Goal: Information Seeking & Learning: Learn about a topic

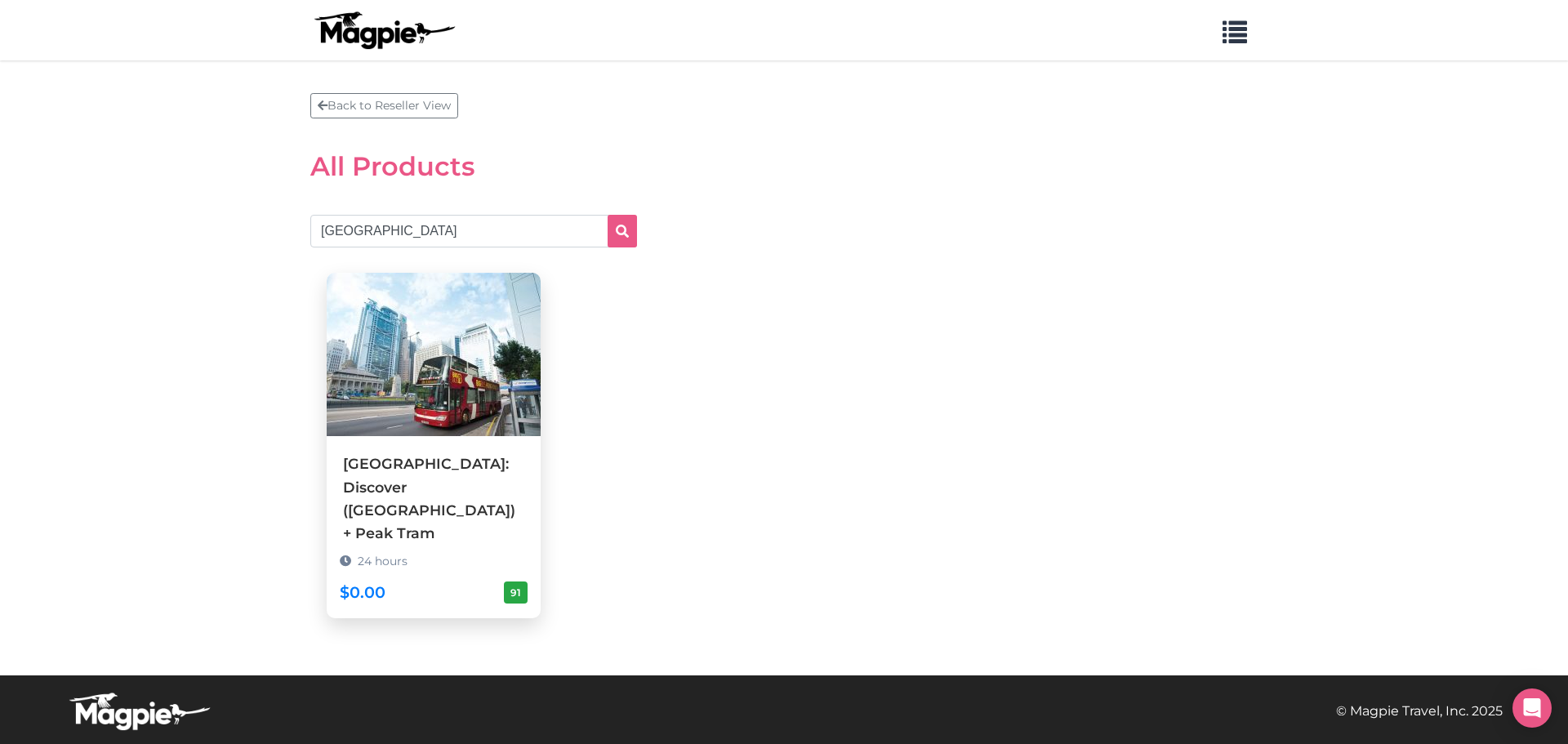
click at [429, 381] on img at bounding box center [434, 354] width 214 height 163
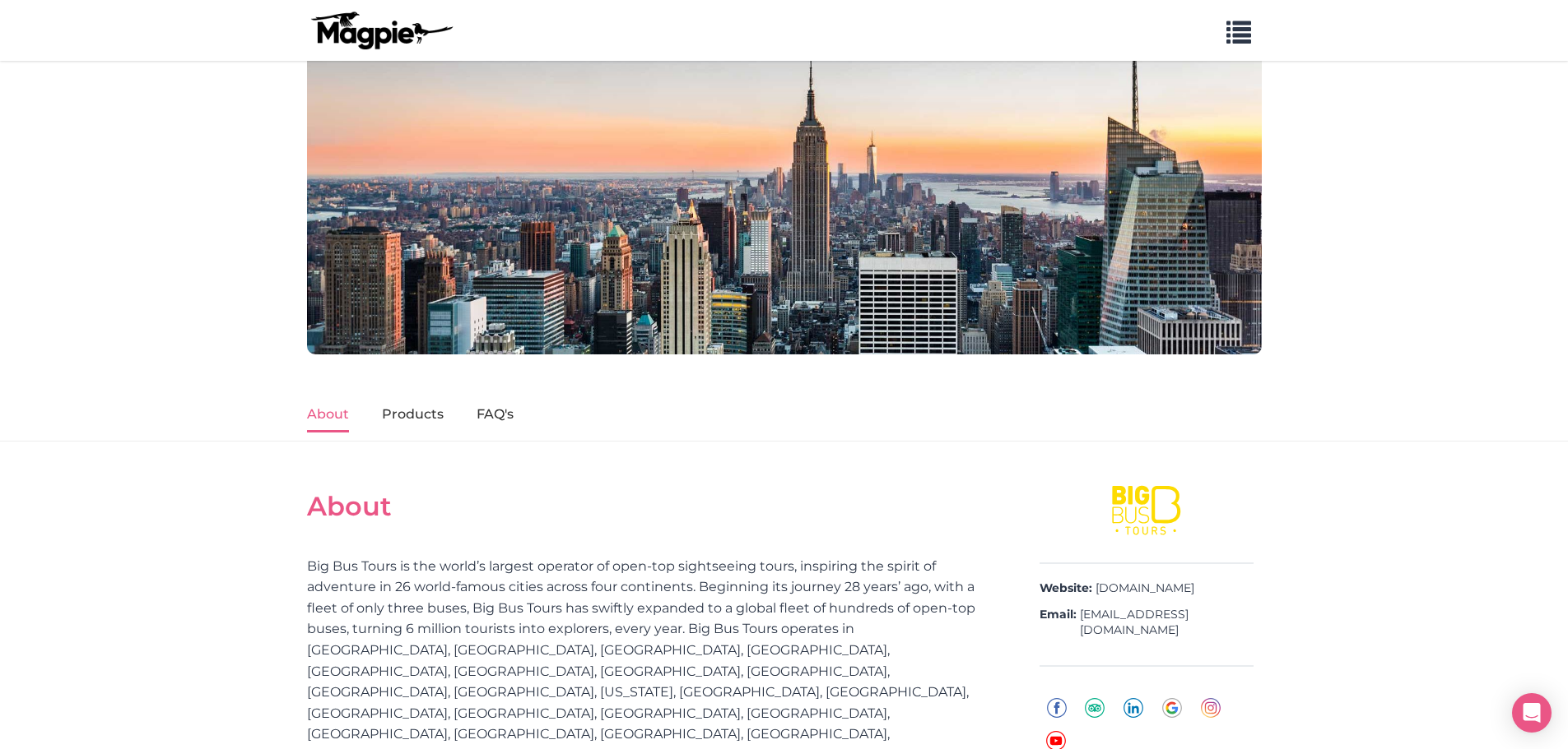
scroll to position [164, 0]
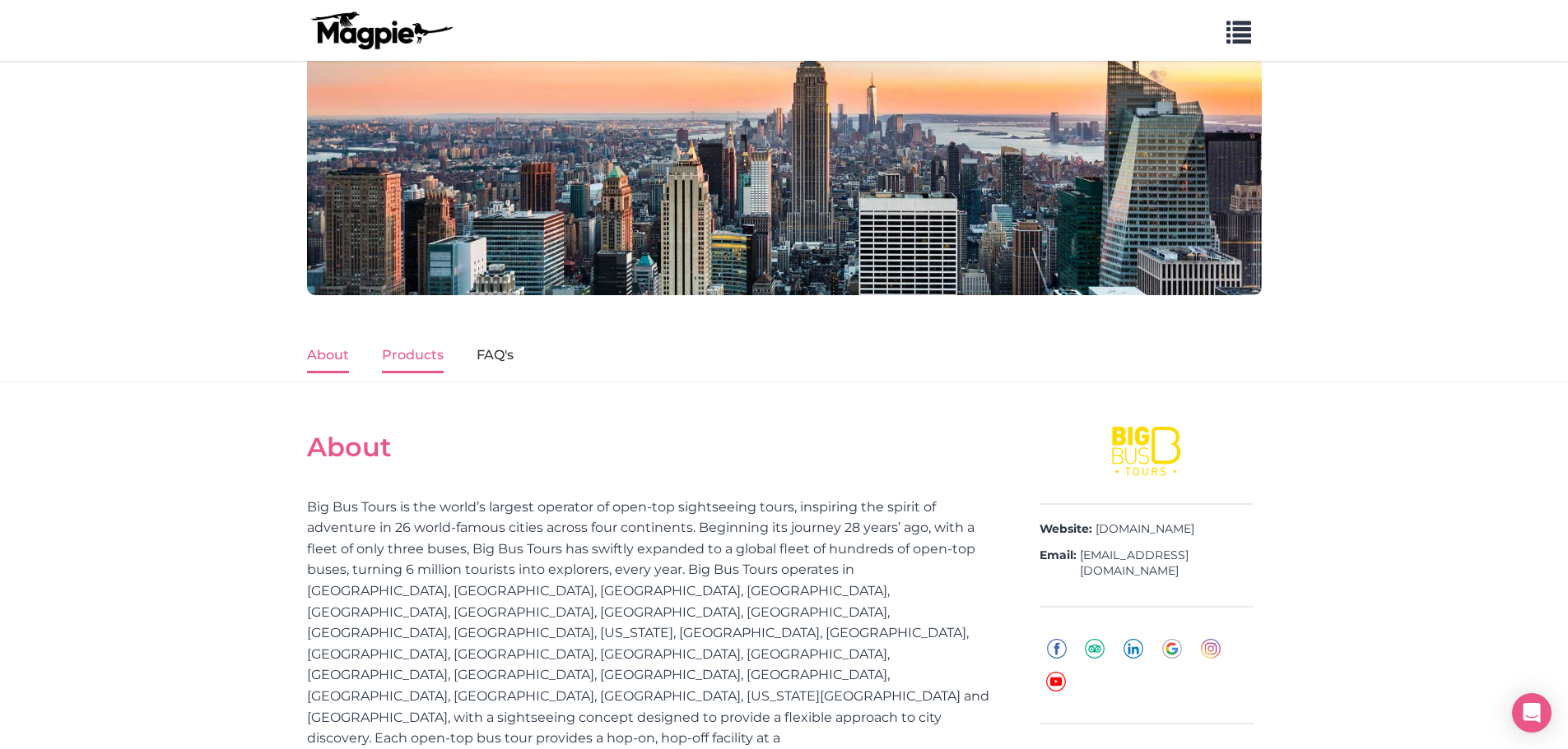
click at [414, 354] on link "Products" at bounding box center [413, 356] width 62 height 34
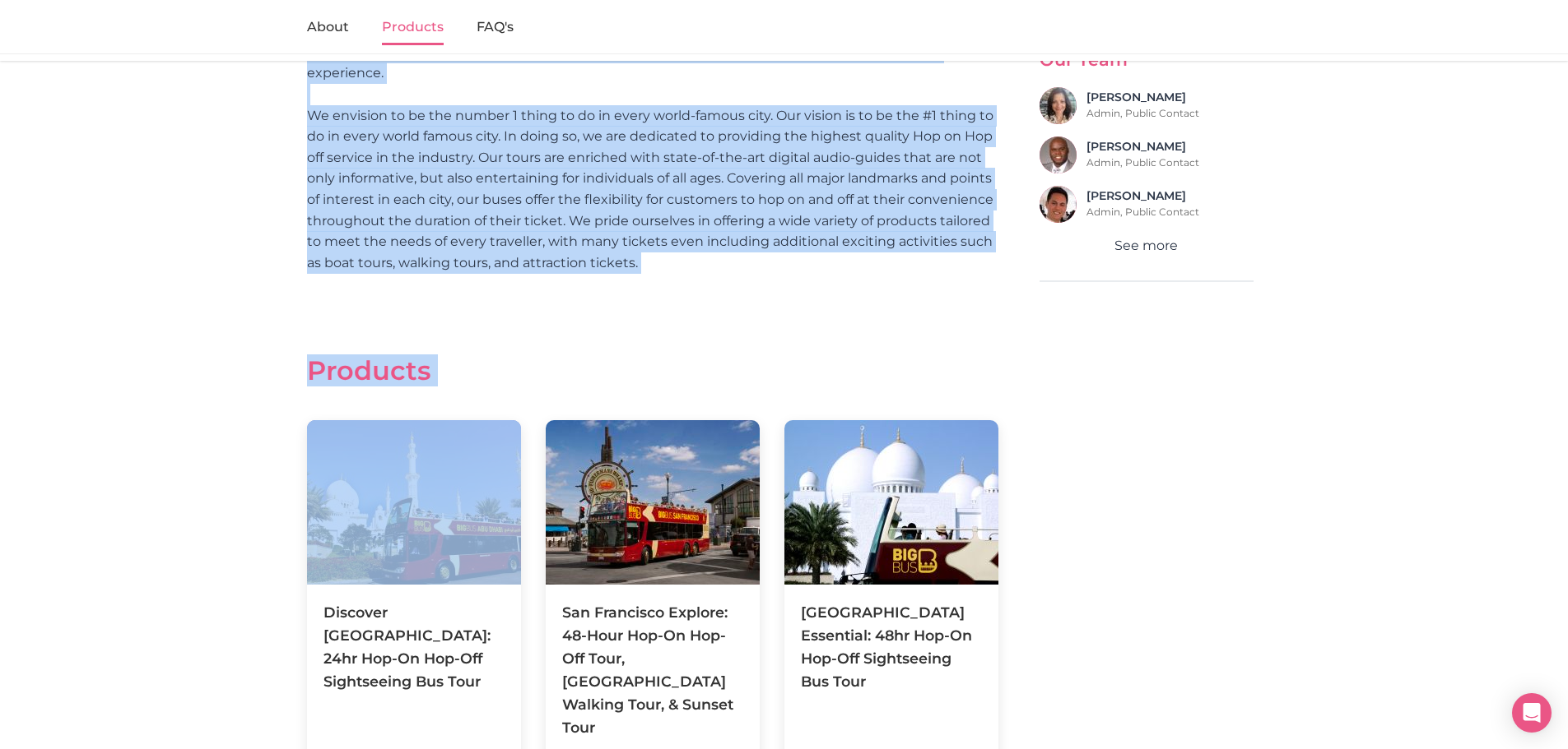
drag, startPoint x: 414, startPoint y: 354, endPoint x: 538, endPoint y: 399, distance: 131.9
click at [530, 414] on section "About Big Bus Tours is the world’s largest operator of open-top sightseeing tou…" at bounding box center [784, 596] width 1568 height 1842
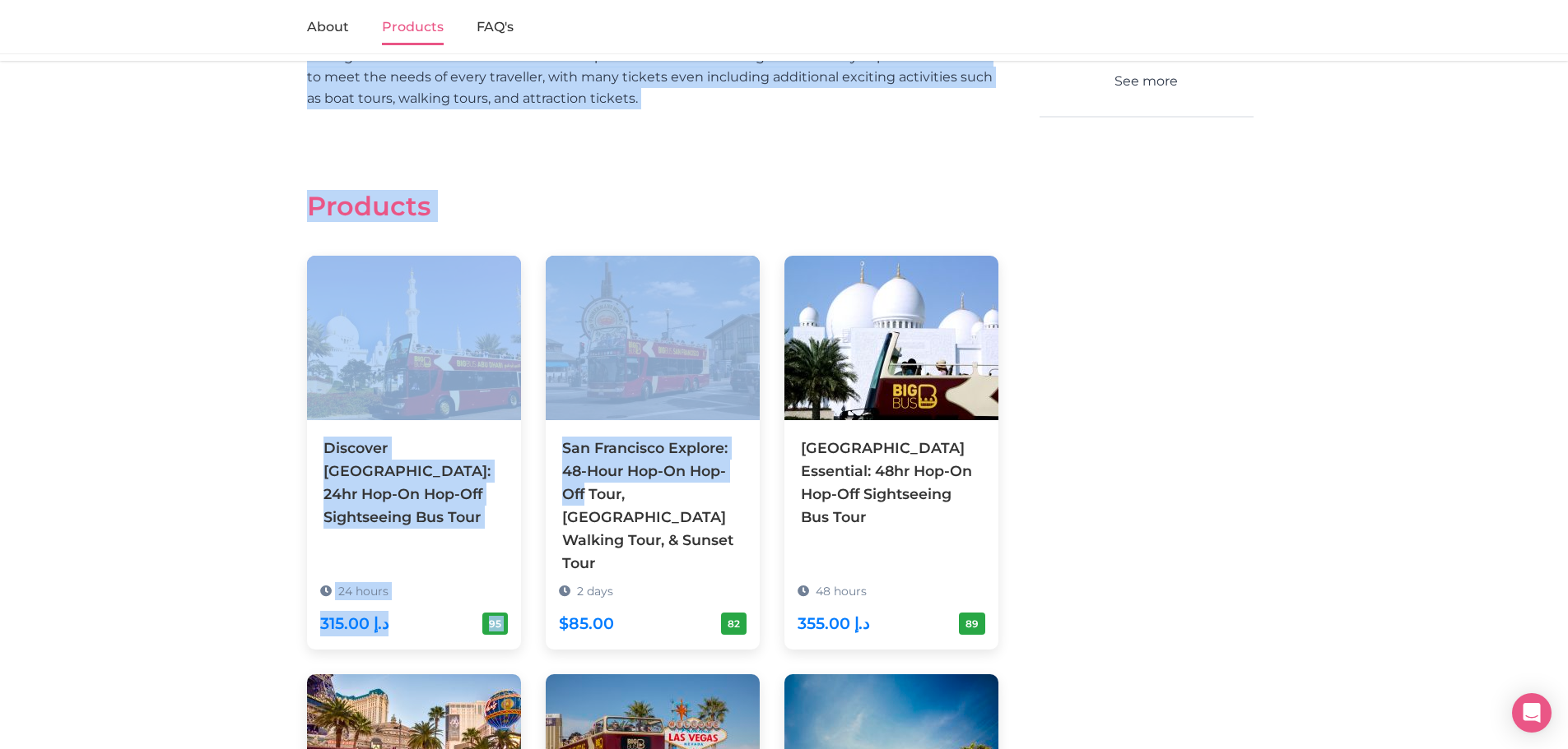
drag, startPoint x: 37, startPoint y: 370, endPoint x: 56, endPoint y: 360, distance: 21.5
click at [38, 369] on section "About Big Bus Tours is the world’s largest operator of open-top sightseeing tou…" at bounding box center [784, 432] width 1568 height 1842
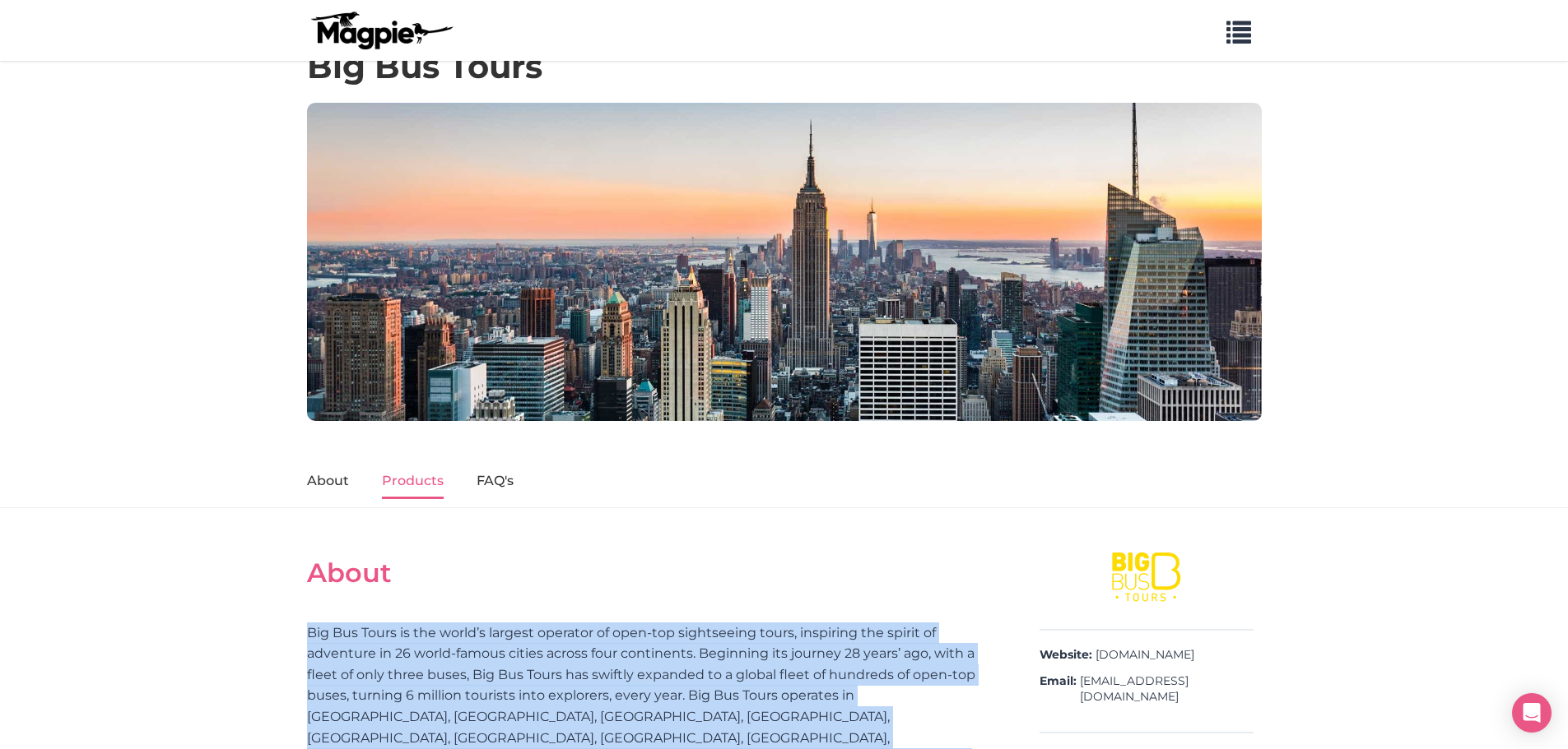
click at [414, 476] on link "Products" at bounding box center [413, 482] width 62 height 34
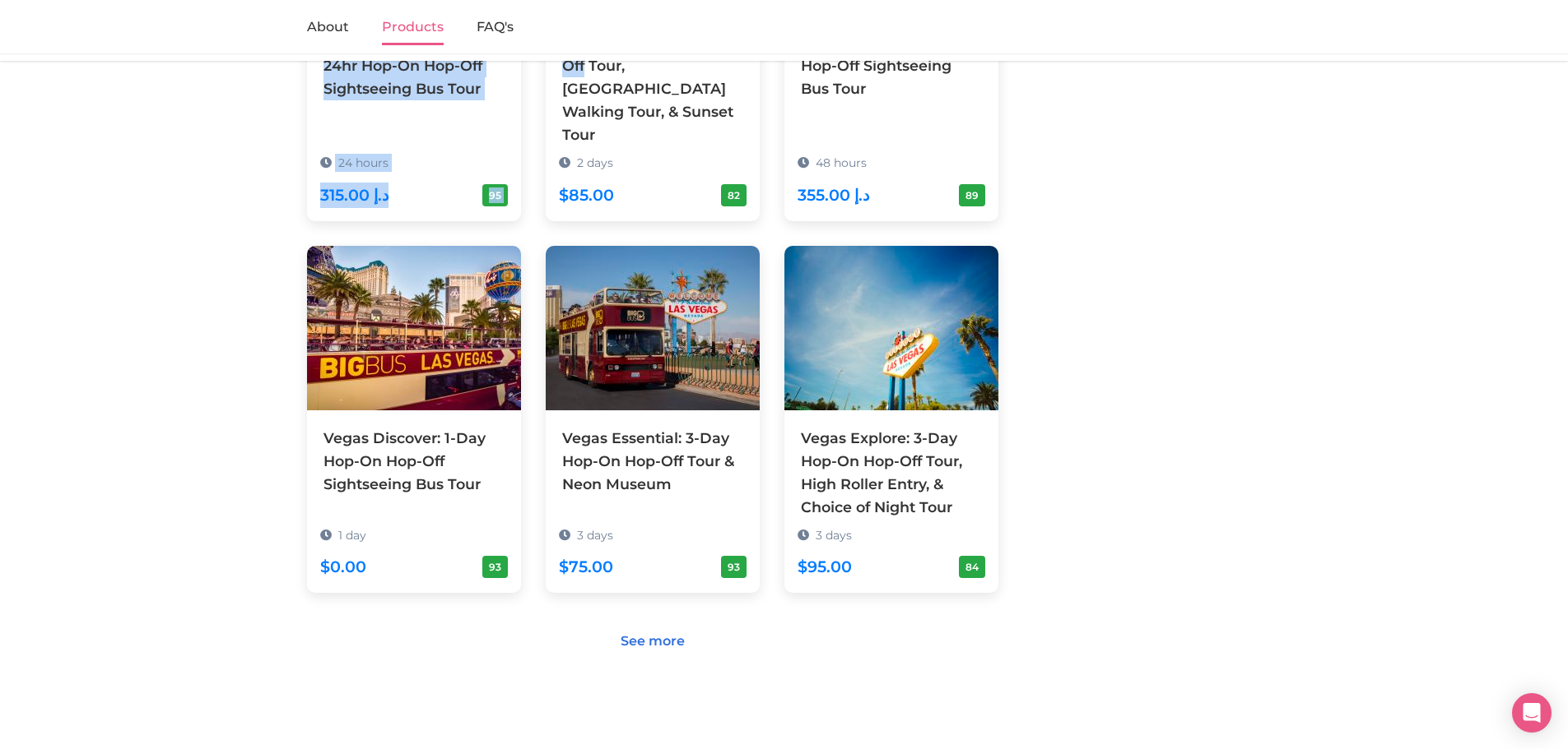
scroll to position [1602, 0]
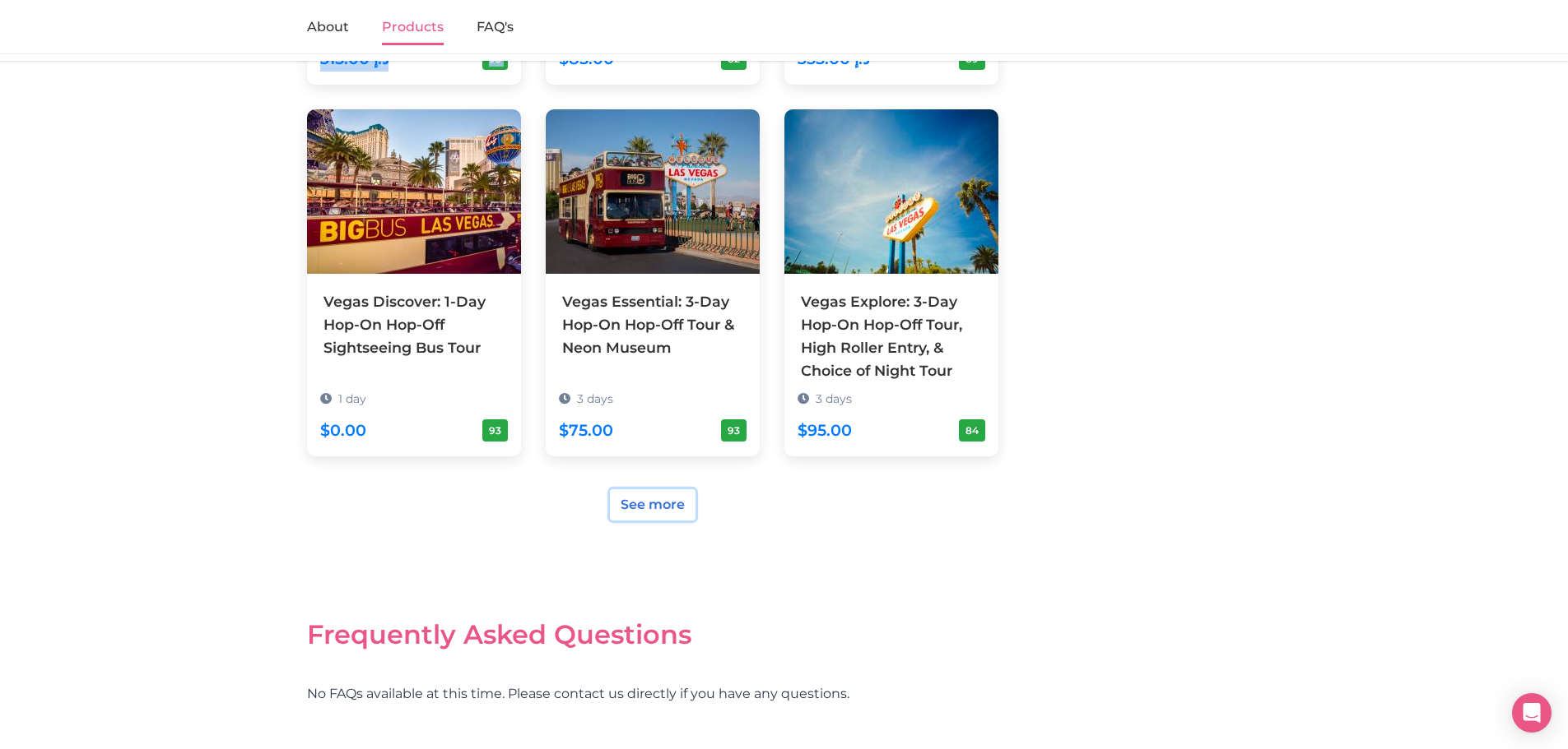
click at [632, 489] on link "See more" at bounding box center [652, 504] width 85 height 31
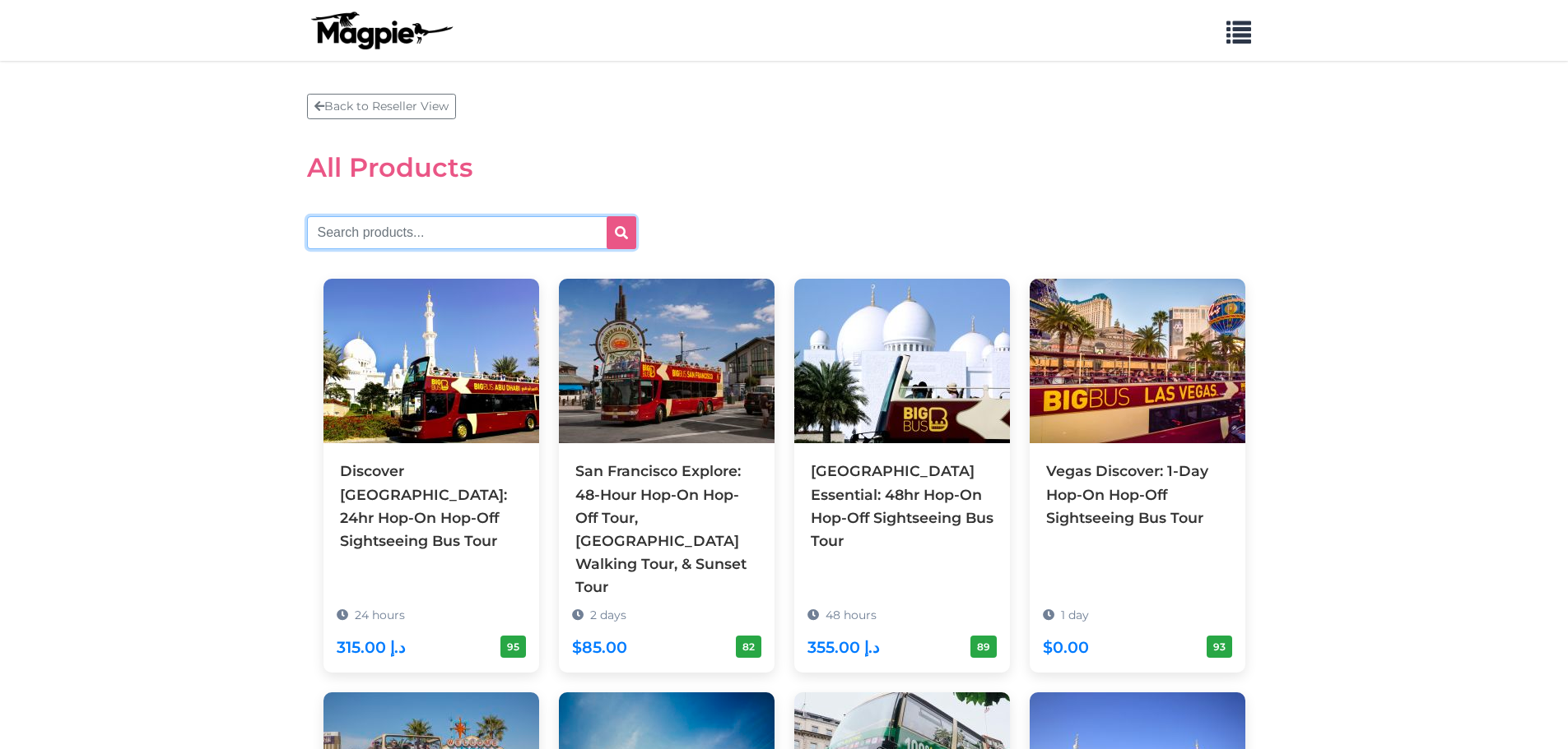
click at [433, 216] on input "text" at bounding box center [471, 232] width 329 height 33
type input "singapore"
click at [623, 230] on icon "submit" at bounding box center [622, 233] width 13 height 13
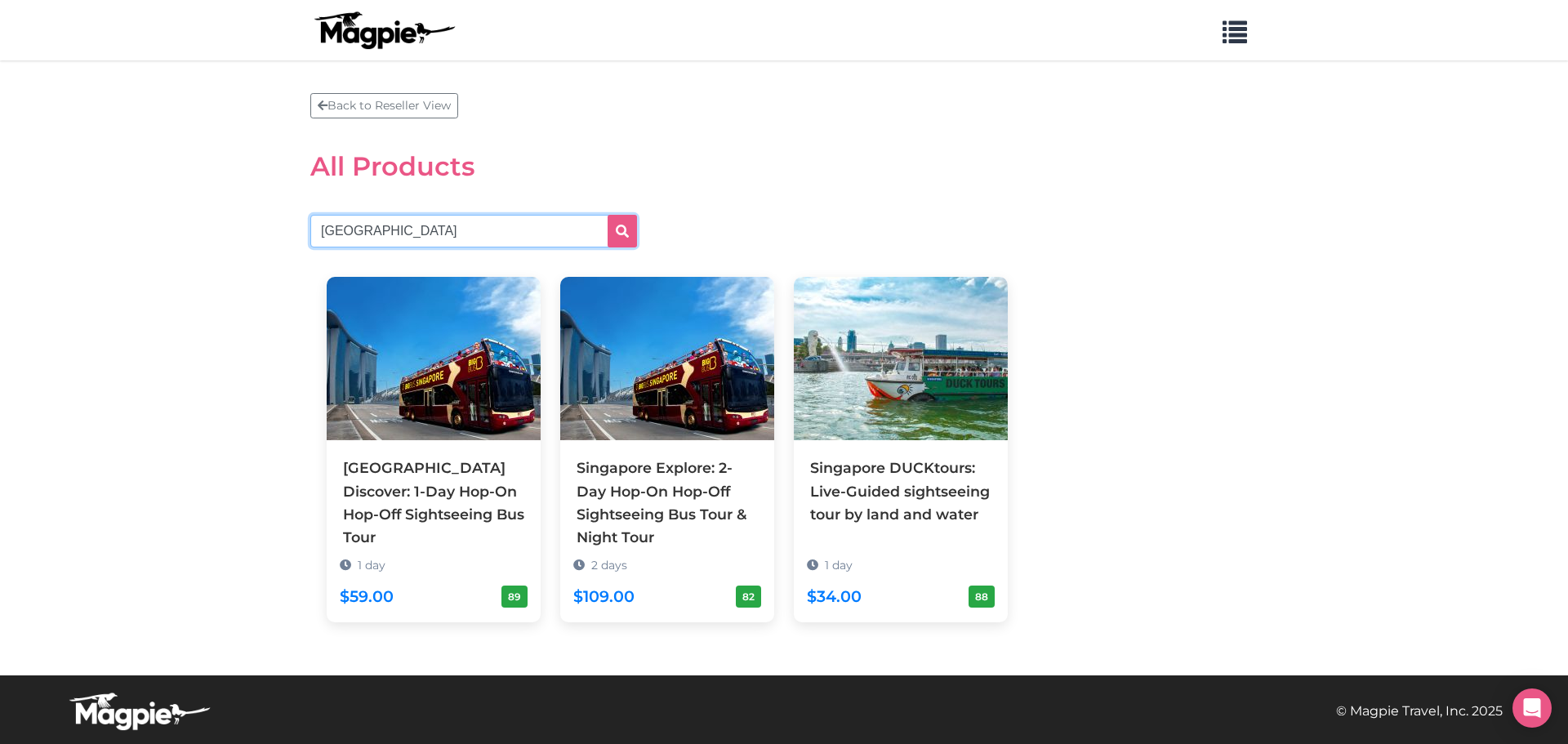
drag, startPoint x: 402, startPoint y: 228, endPoint x: 259, endPoint y: 216, distance: 143.5
click at [259, 216] on section "Back to Reseller View All Products singapore Singapore Discover: 1-Day Hop-On H…" at bounding box center [784, 368] width 1568 height 615
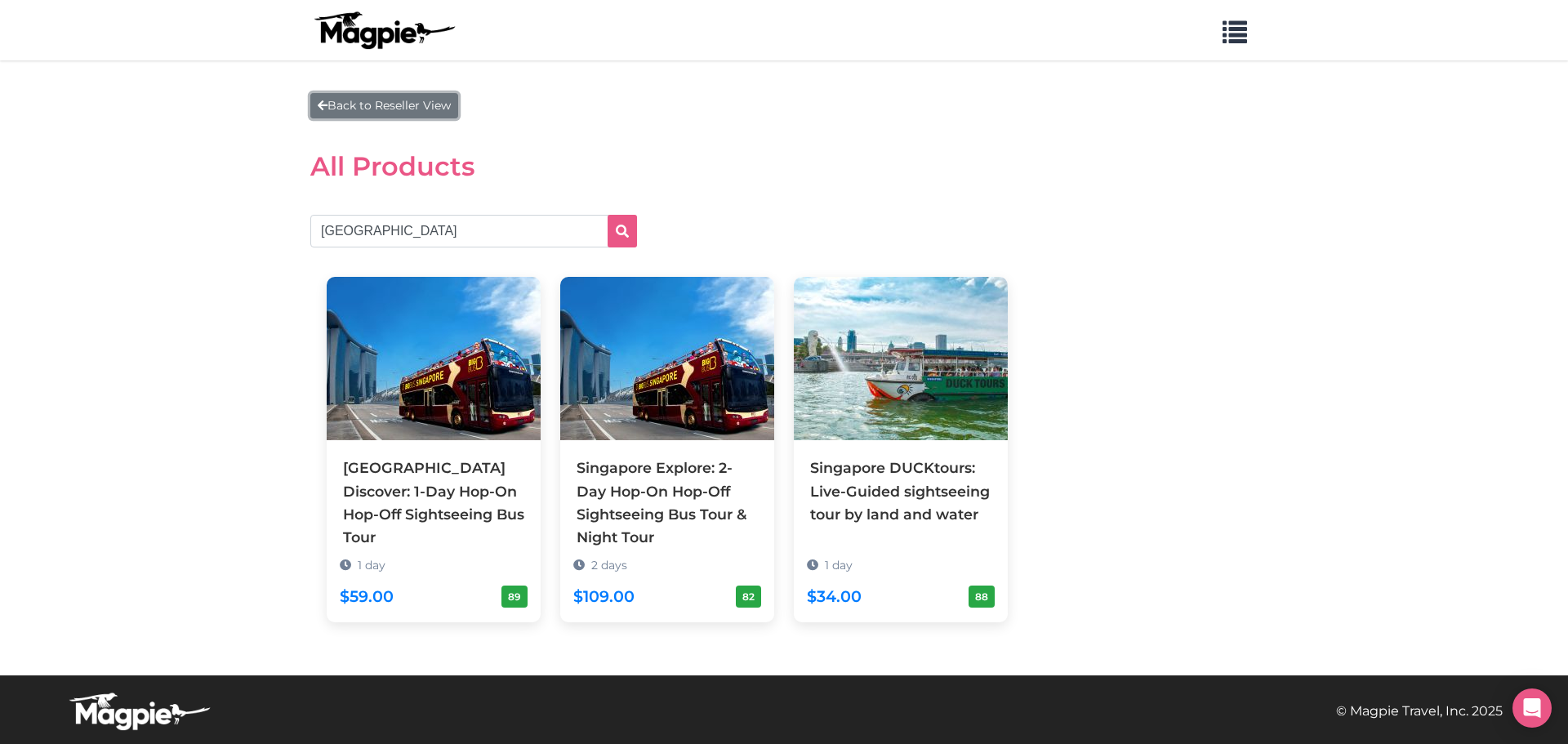
click at [333, 101] on link "Back to Reseller View" at bounding box center [384, 105] width 148 height 26
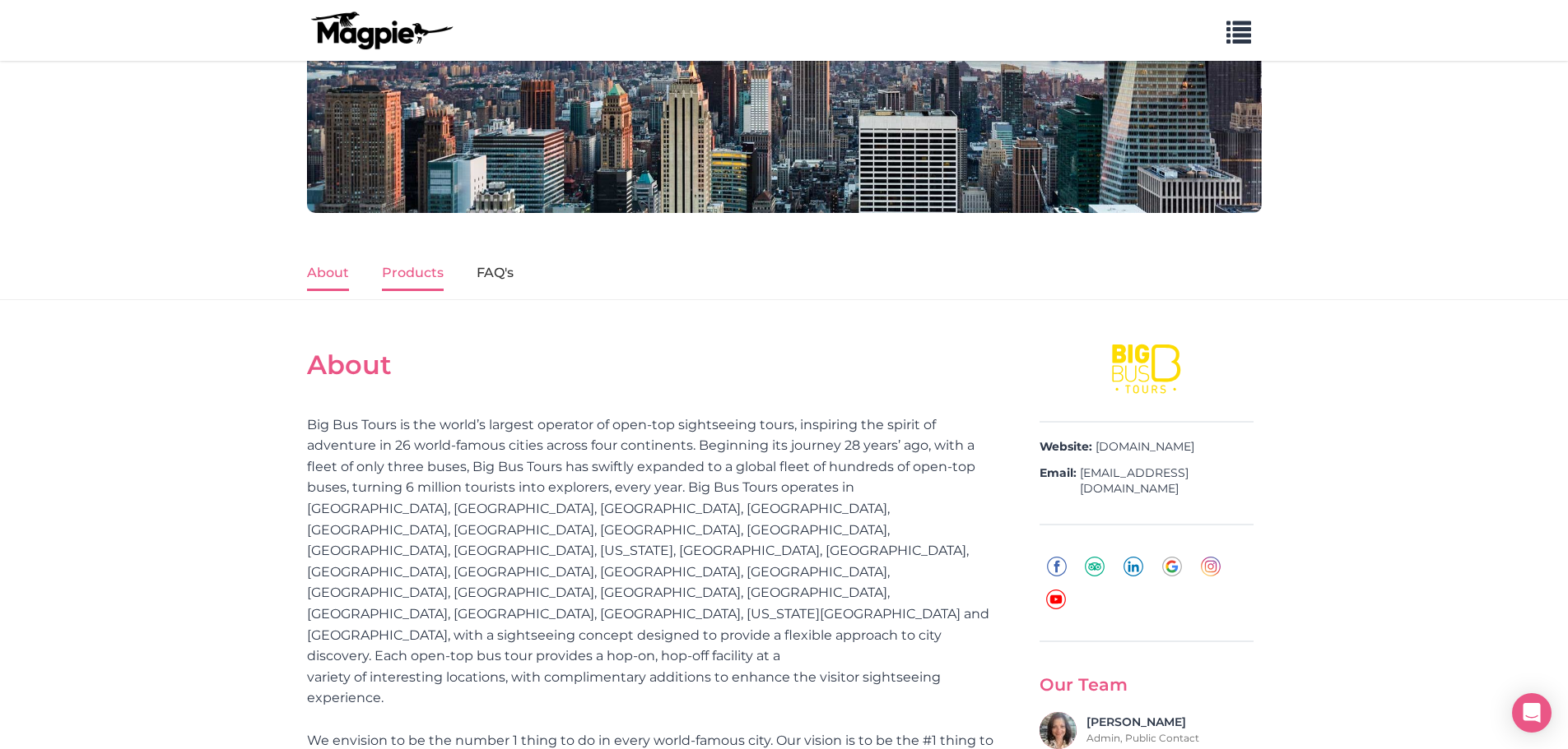
click at [415, 271] on link "Products" at bounding box center [413, 273] width 62 height 34
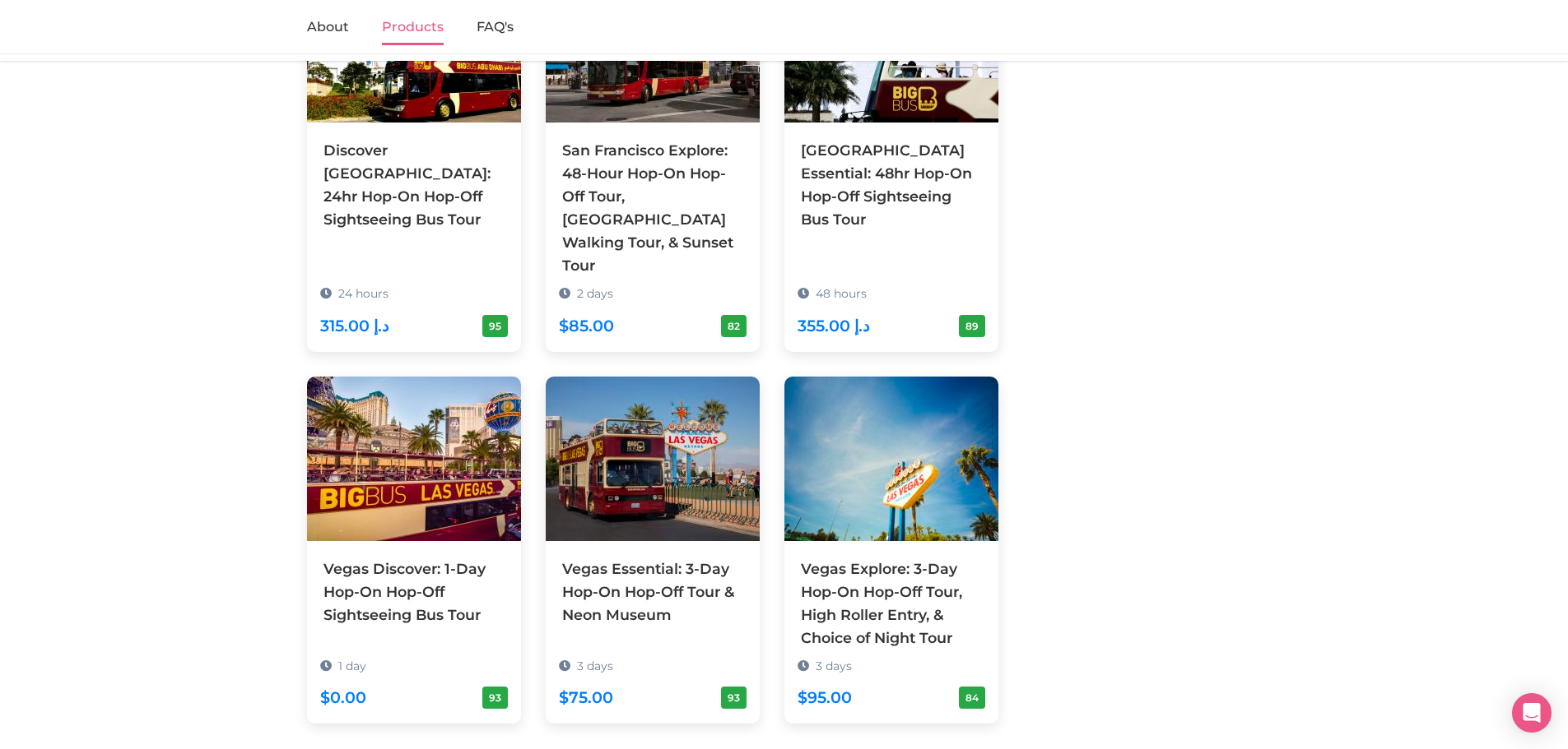
scroll to position [1530, 0]
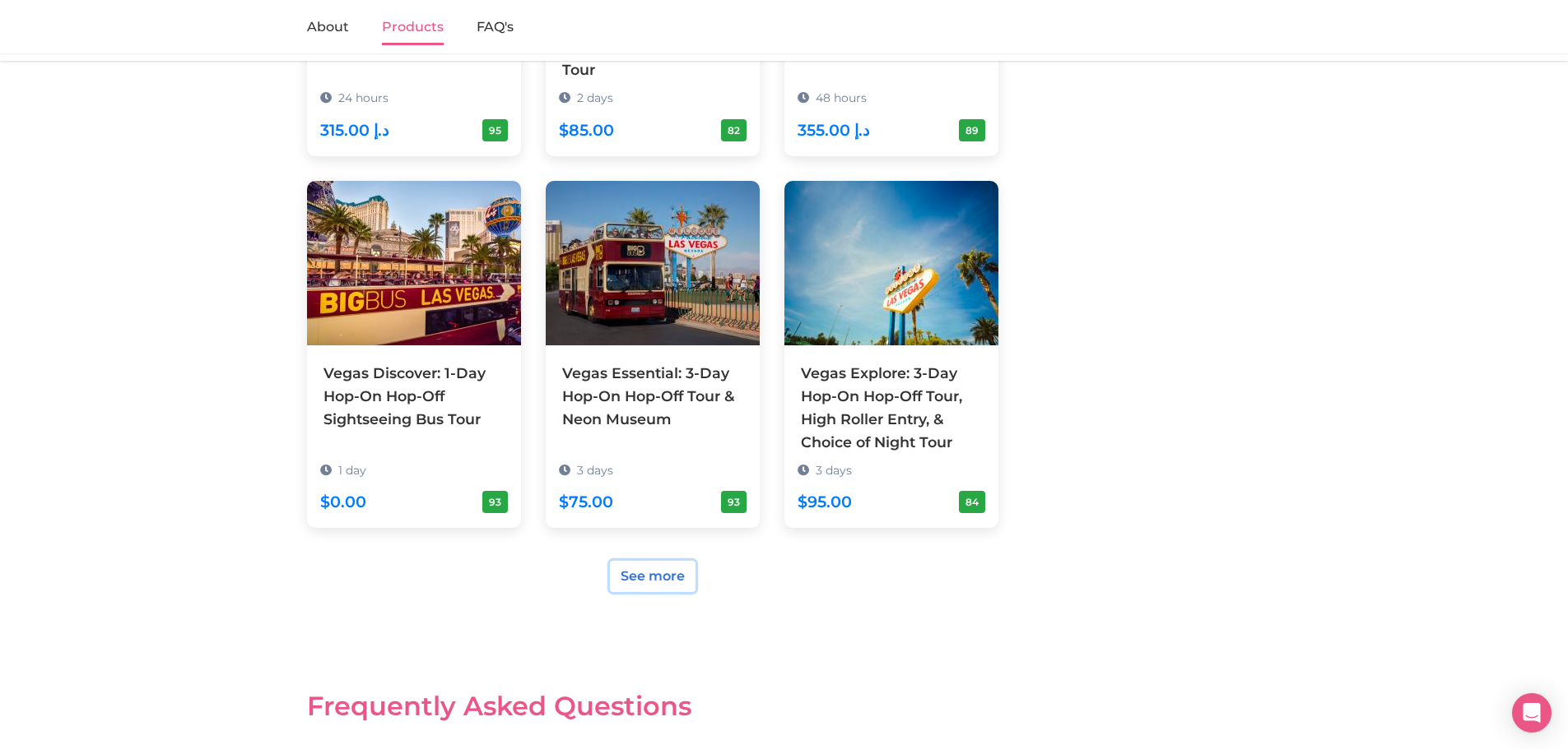
click at [639, 561] on link "See more" at bounding box center [652, 576] width 85 height 31
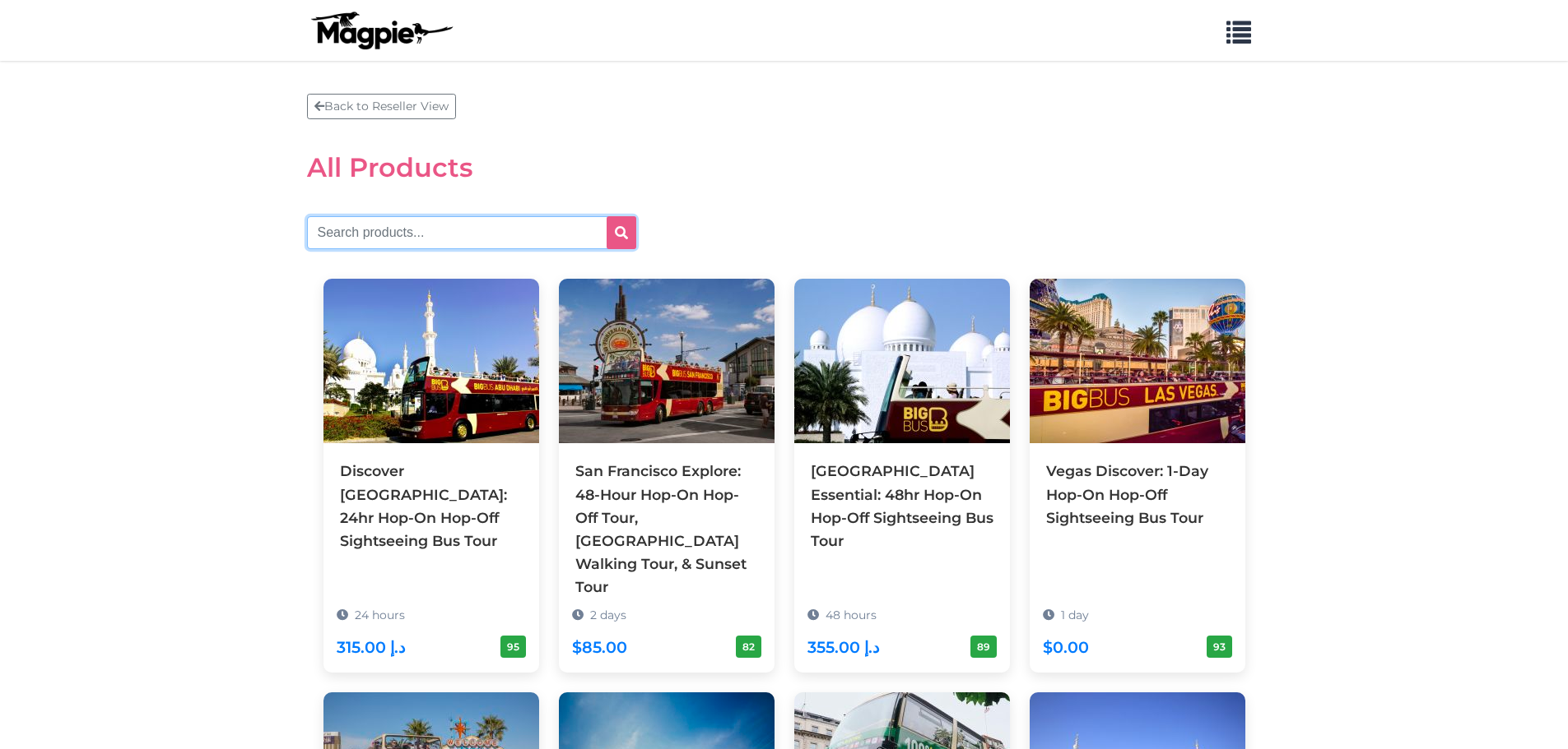
click at [459, 220] on input "text" at bounding box center [471, 232] width 329 height 33
click at [413, 240] on input "text" at bounding box center [471, 232] width 329 height 33
type input "[GEOGRAPHIC_DATA]"
click at [621, 240] on button "submit" at bounding box center [621, 232] width 29 height 33
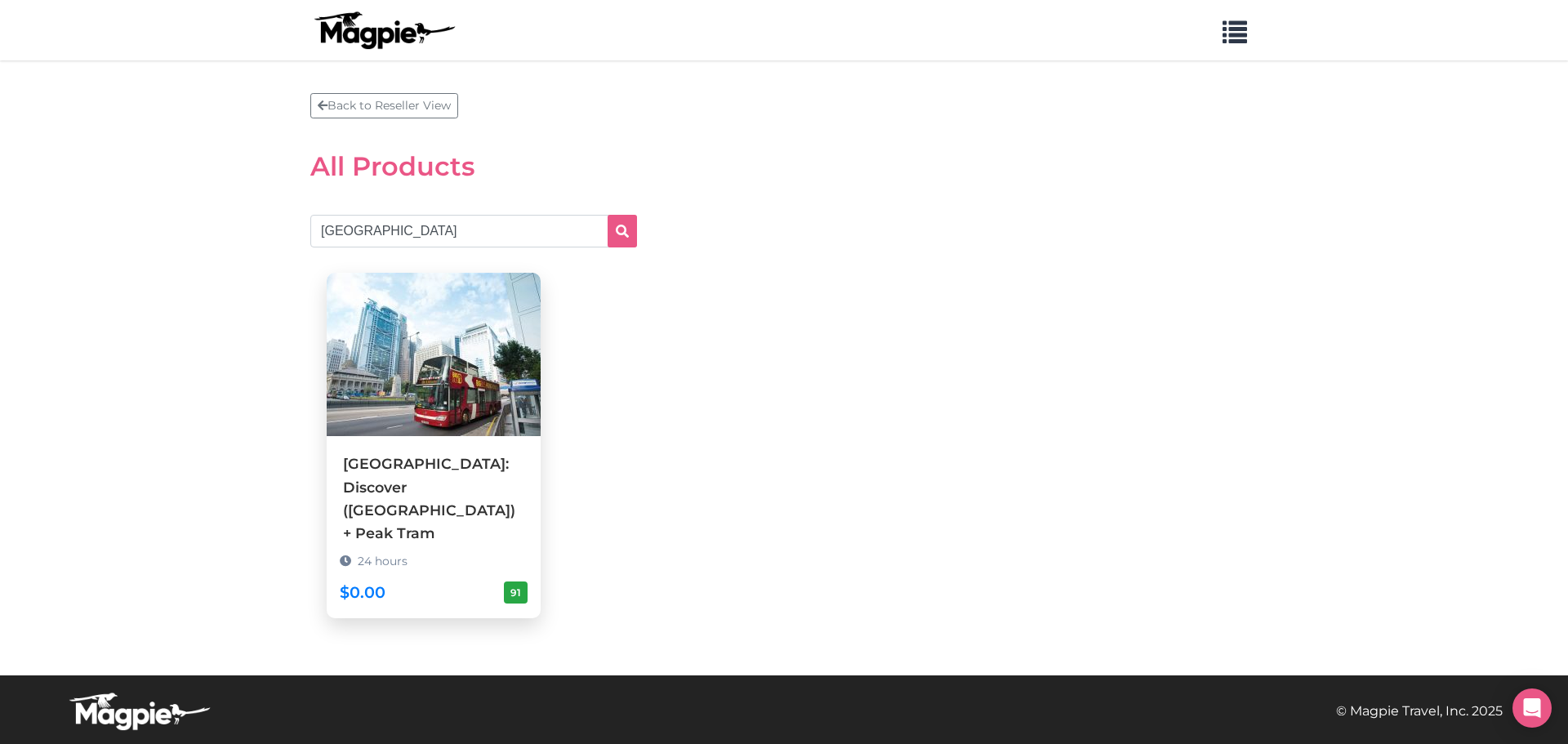
click at [456, 351] on img at bounding box center [434, 354] width 214 height 163
